Goal: Task Accomplishment & Management: Use online tool/utility

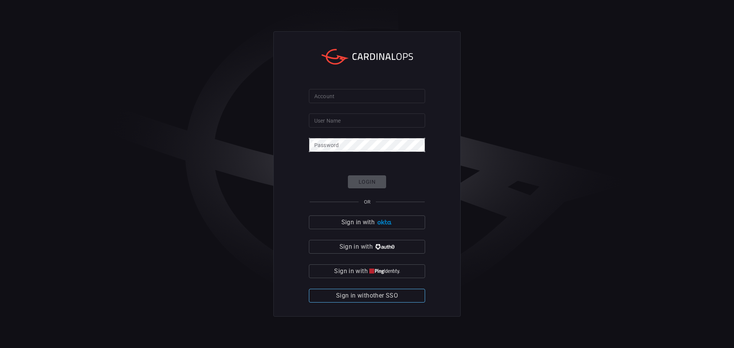
click at [369, 297] on span "Sign in with other SSO" at bounding box center [367, 296] width 62 height 11
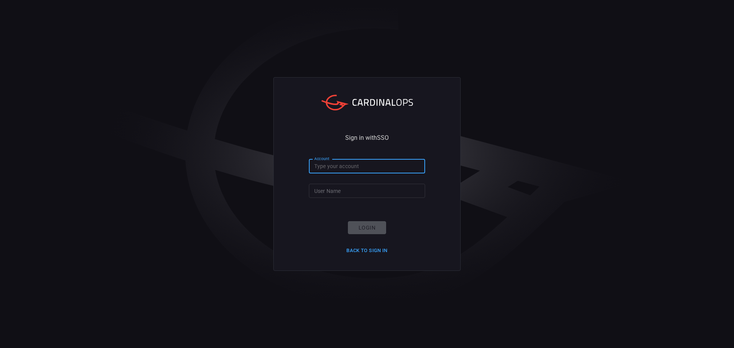
click at [327, 167] on input "Account" at bounding box center [367, 166] width 116 height 14
type input "valvoline-global"
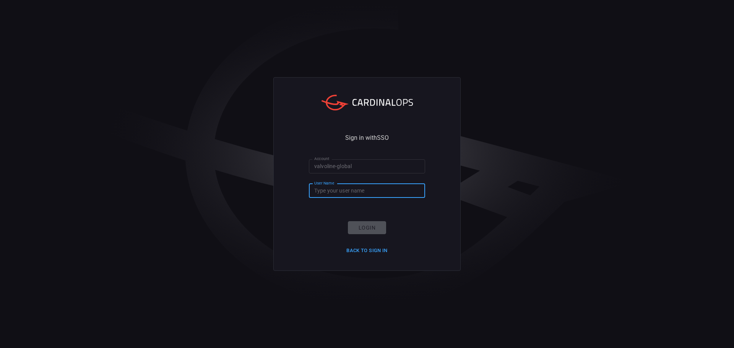
click at [341, 195] on input "User Name" at bounding box center [367, 191] width 116 height 14
type input "a361144"
click at [369, 224] on button "Login" at bounding box center [367, 227] width 38 height 13
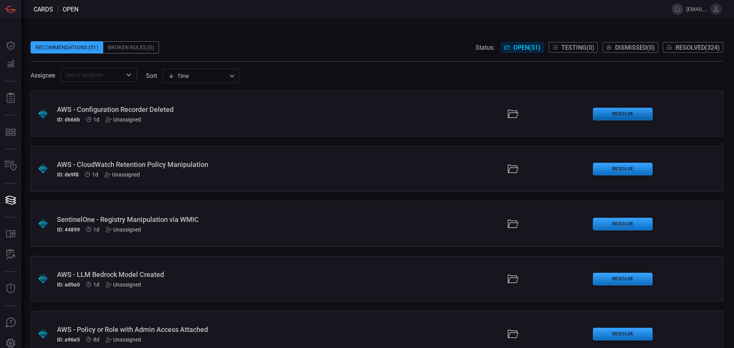
click at [622, 116] on button "Resolve" at bounding box center [623, 114] width 60 height 13
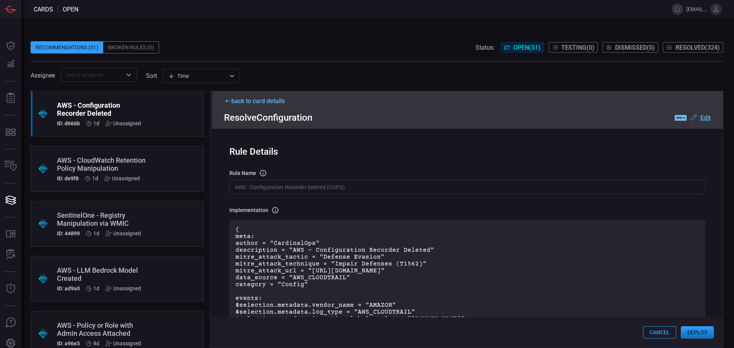
click at [698, 333] on button "Deploy" at bounding box center [697, 332] width 33 height 12
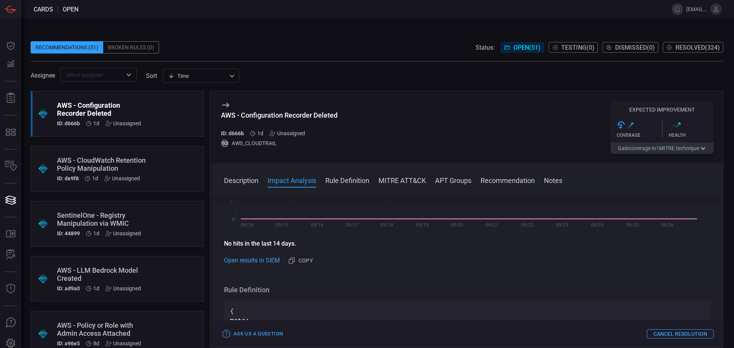
scroll to position [191, 0]
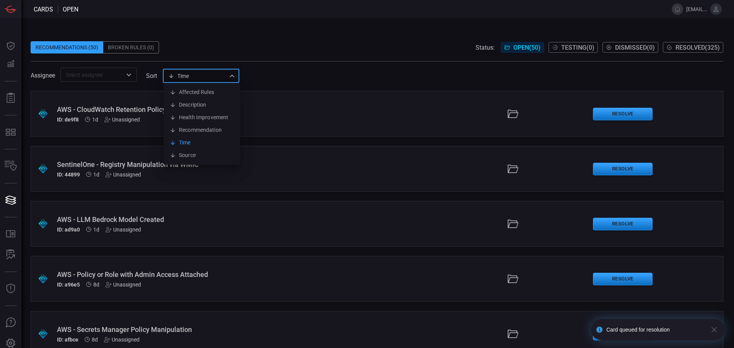
click at [216, 78] on div "Time visibleUpdateTime Affected Rules Description Health Improvement Recommenda…" at bounding box center [201, 76] width 76 height 14
click at [216, 78] on div at bounding box center [367, 174] width 734 height 348
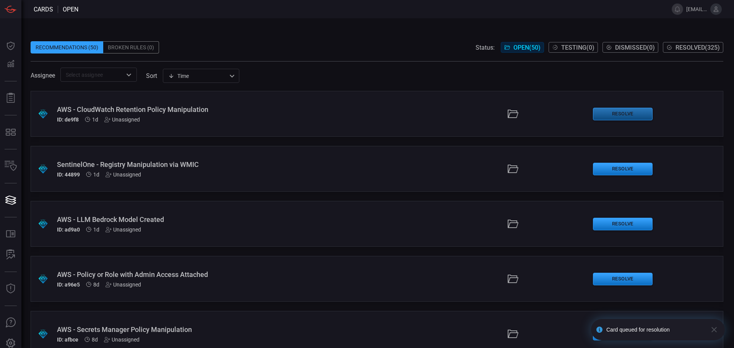
click at [615, 115] on button "Resolve" at bounding box center [623, 114] width 60 height 13
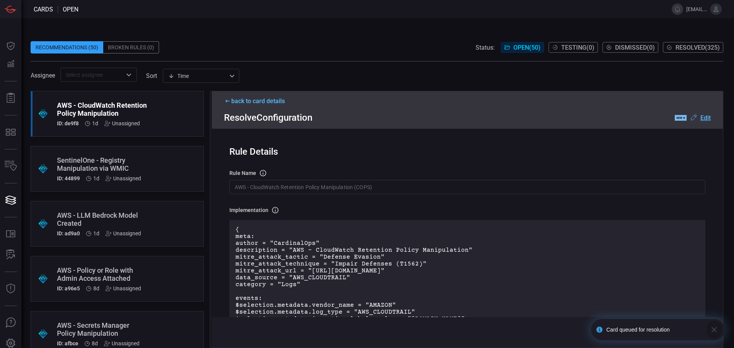
click at [713, 331] on icon "button" at bounding box center [713, 329] width 5 height 5
click at [697, 333] on button "Deploy" at bounding box center [697, 332] width 33 height 12
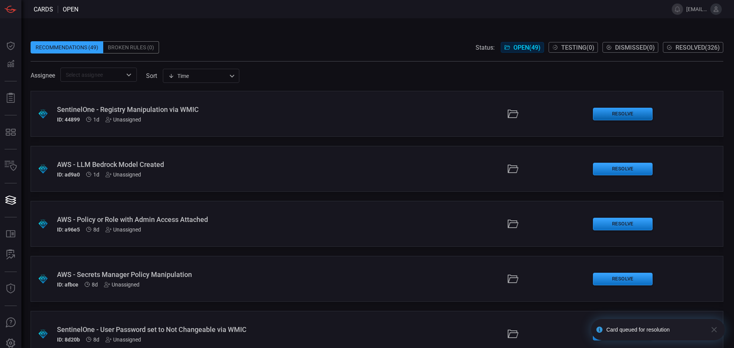
click at [611, 115] on button "Resolve" at bounding box center [623, 114] width 60 height 13
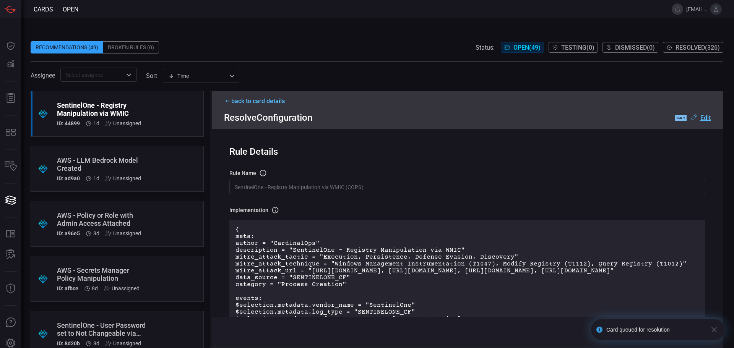
click at [716, 328] on icon "button" at bounding box center [713, 329] width 5 height 5
click at [706, 333] on button "Deploy" at bounding box center [697, 332] width 33 height 12
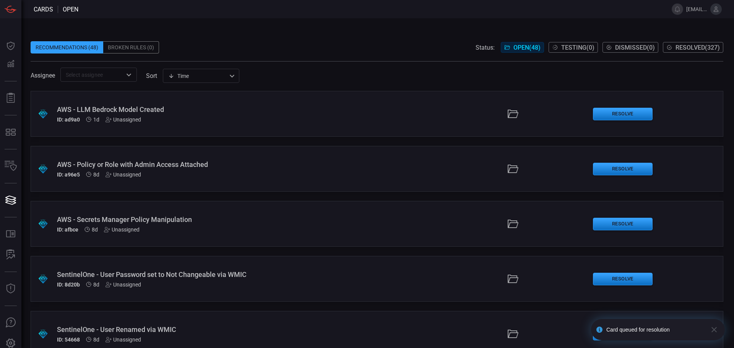
click at [716, 331] on icon "button" at bounding box center [714, 329] width 9 height 9
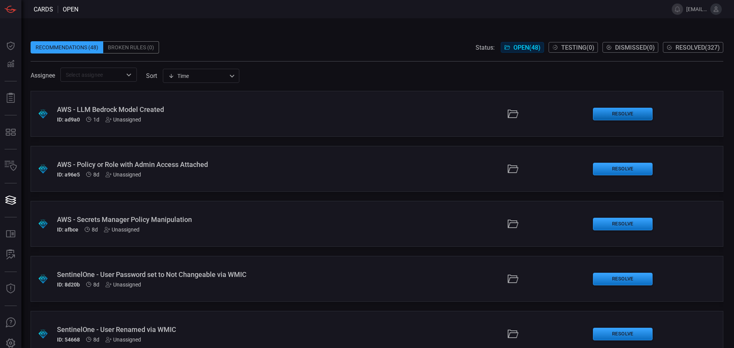
click at [602, 116] on button "Resolve" at bounding box center [623, 114] width 60 height 13
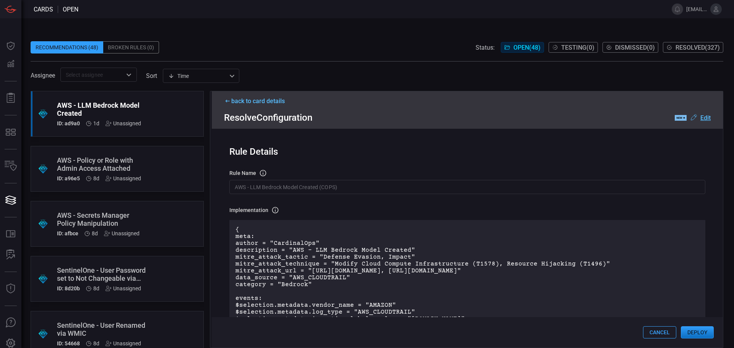
click at [696, 331] on button "Deploy" at bounding box center [697, 332] width 33 height 12
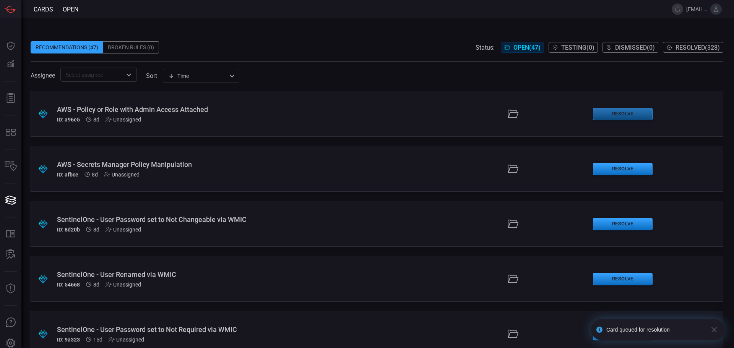
click at [619, 112] on button "Resolve" at bounding box center [623, 114] width 60 height 13
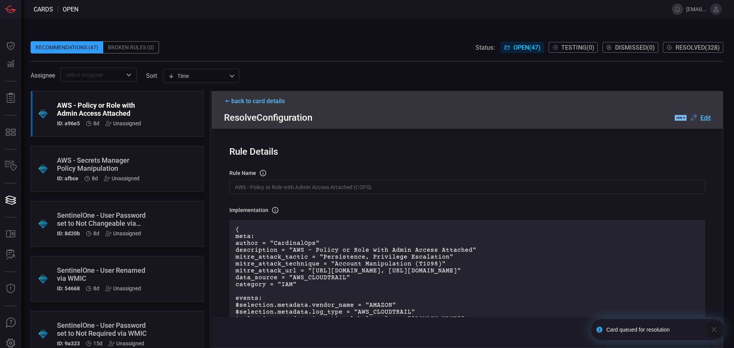
click at [715, 330] on icon "button" at bounding box center [713, 329] width 5 height 5
click at [704, 333] on button "Deploy" at bounding box center [697, 332] width 33 height 12
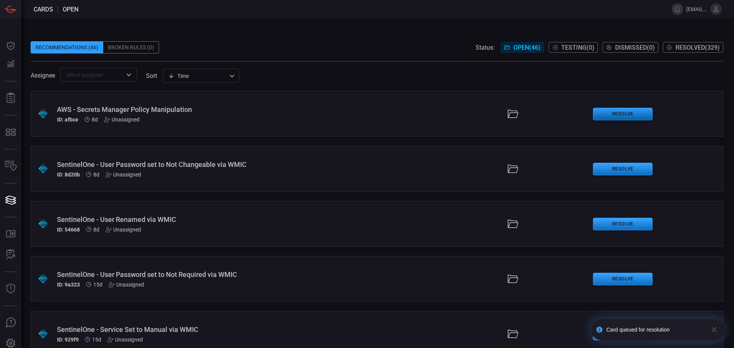
click at [617, 114] on button "Resolve" at bounding box center [623, 114] width 60 height 13
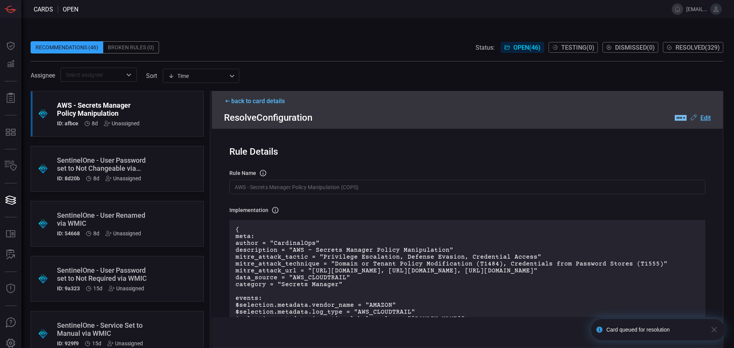
click at [715, 329] on icon "button" at bounding box center [713, 329] width 5 height 5
click at [698, 333] on button "Deploy" at bounding box center [697, 332] width 33 height 12
